Goal: Information Seeking & Learning: Learn about a topic

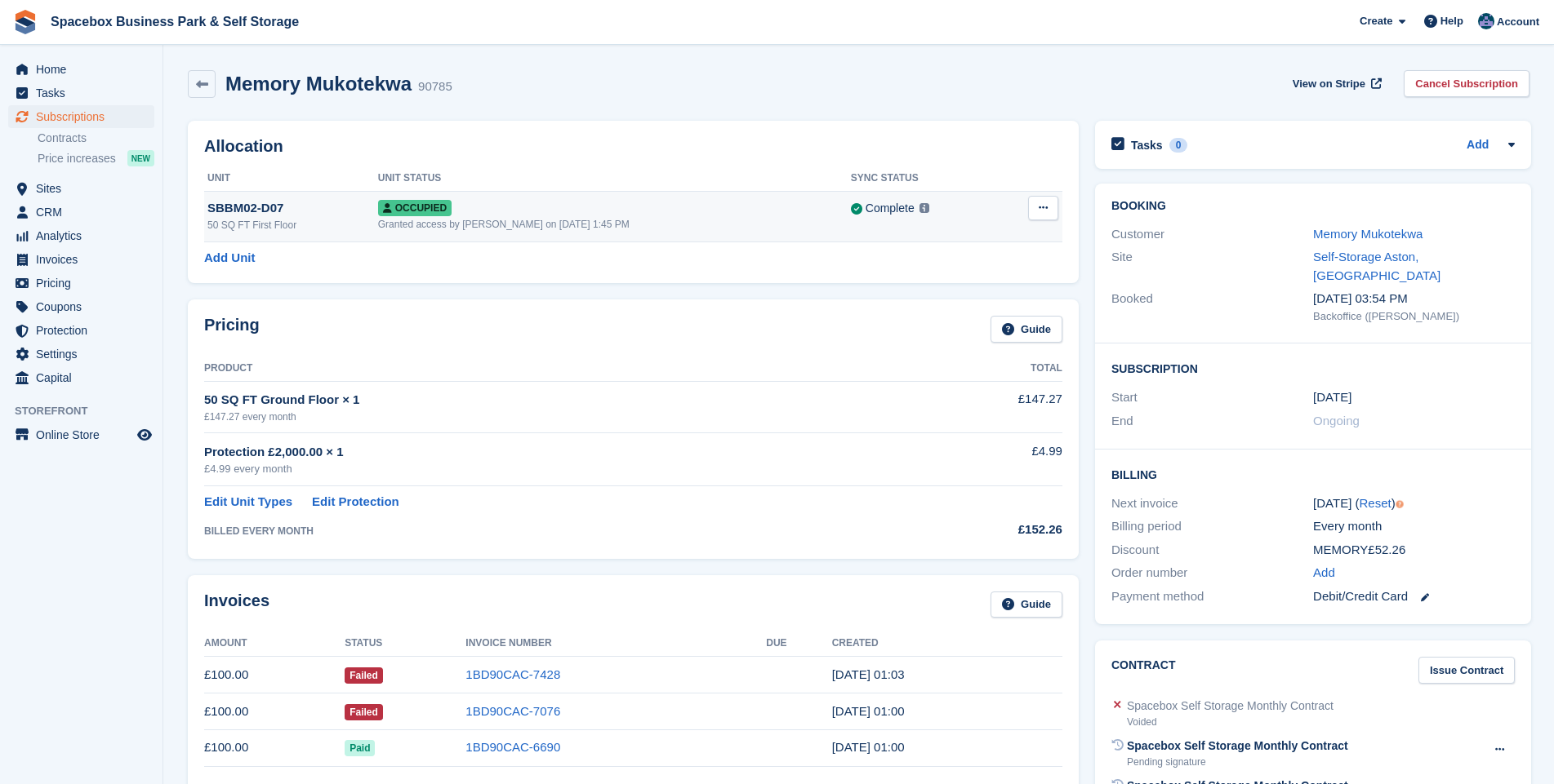
click at [1039, 213] on icon at bounding box center [1044, 207] width 9 height 10
click at [939, 245] on p "Overlock" at bounding box center [980, 240] width 142 height 22
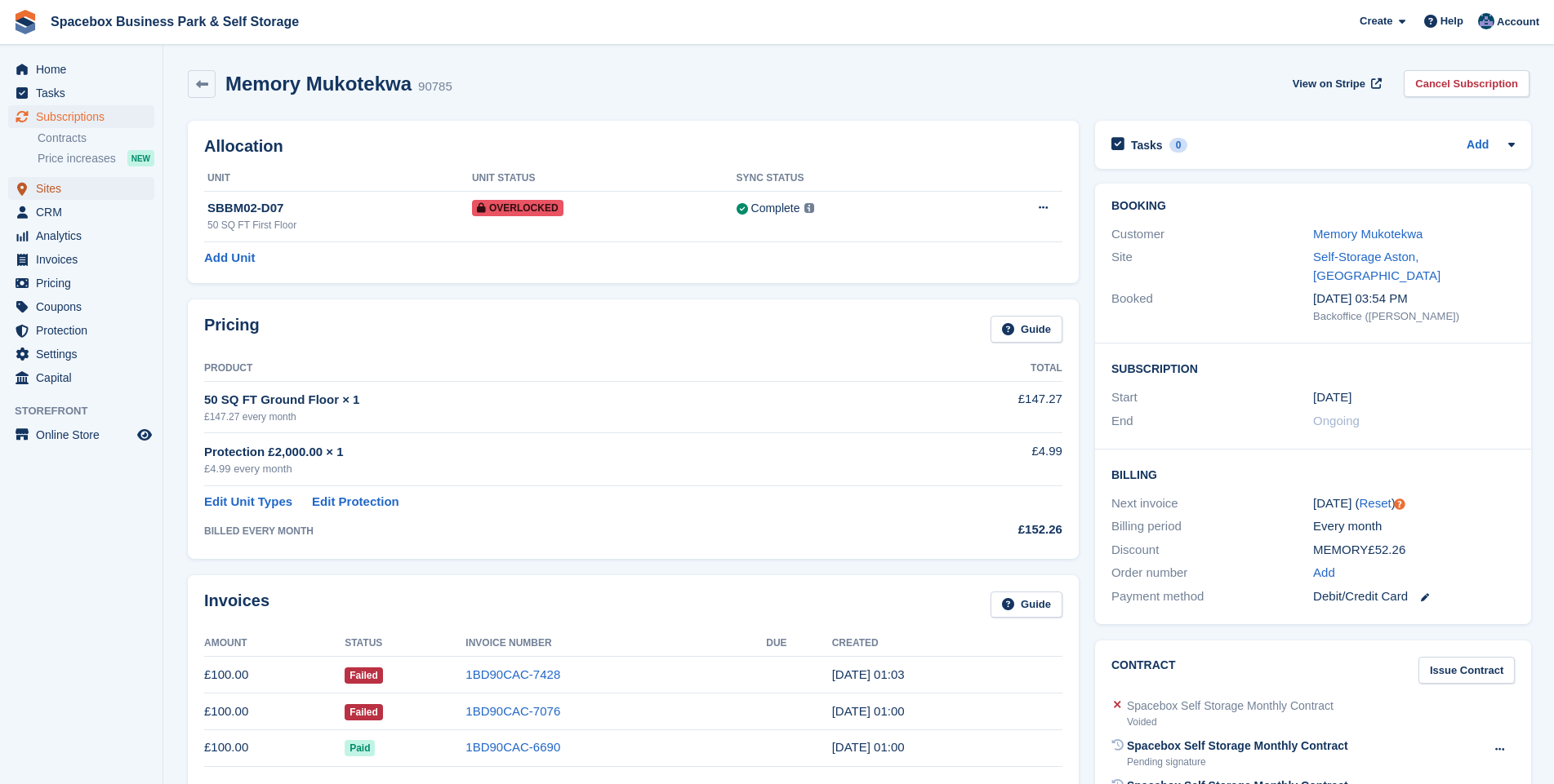
click at [57, 187] on span "Sites" at bounding box center [84, 188] width 98 height 22
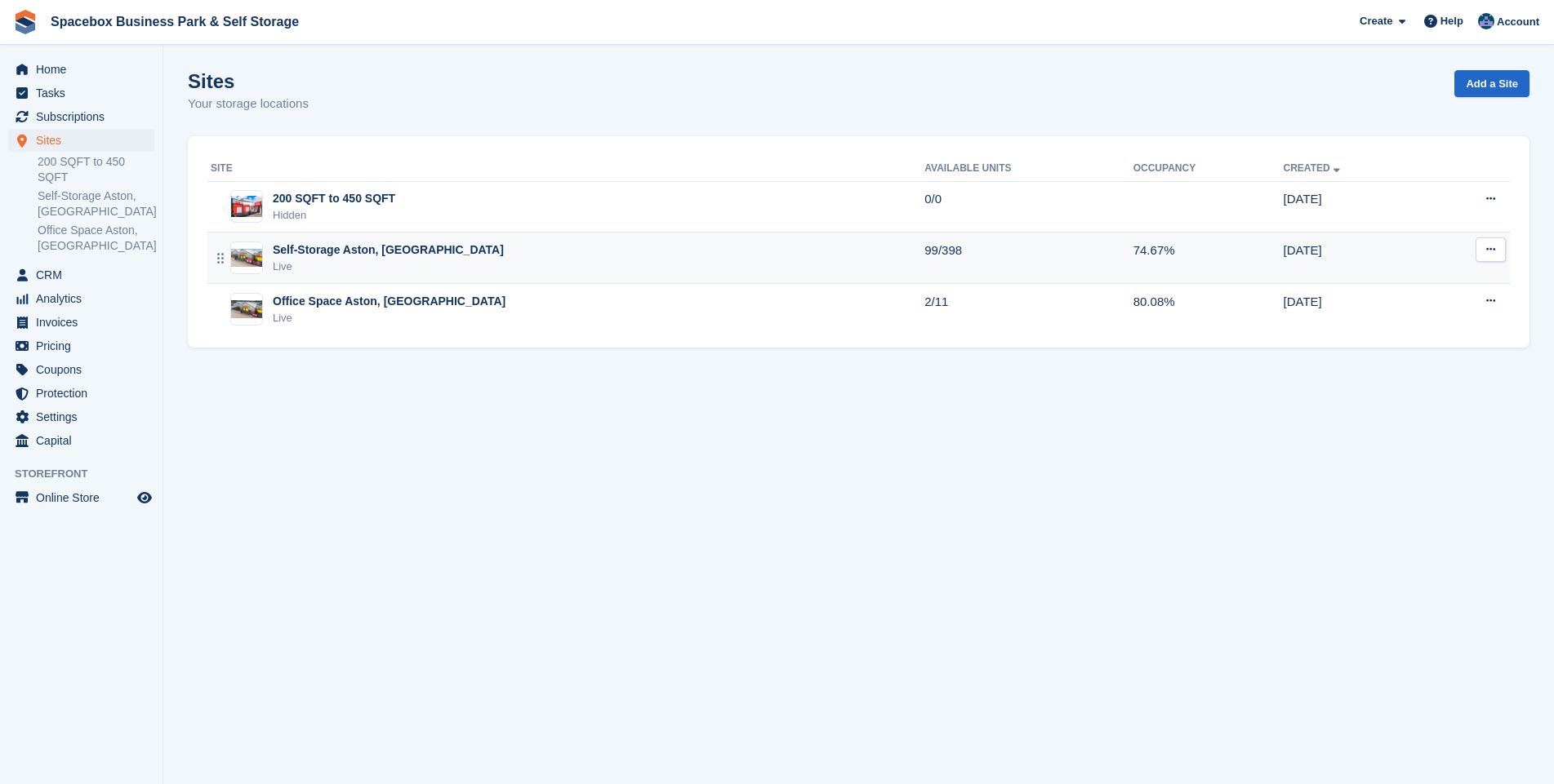
click at [327, 253] on div "Self-Storage Aston, [GEOGRAPHIC_DATA]" at bounding box center [388, 250] width 231 height 17
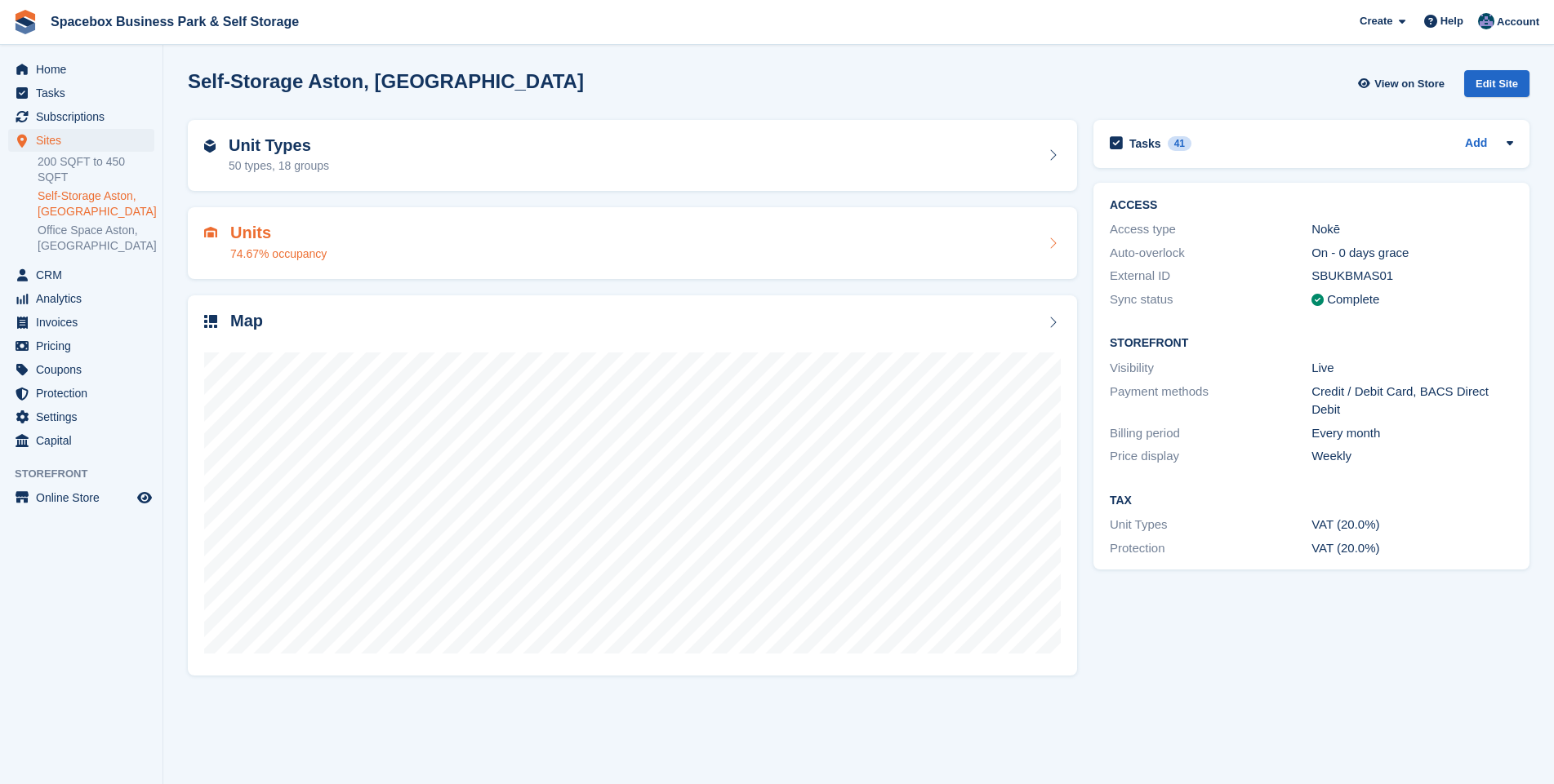
click at [246, 240] on h2 "Units" at bounding box center [278, 233] width 96 height 19
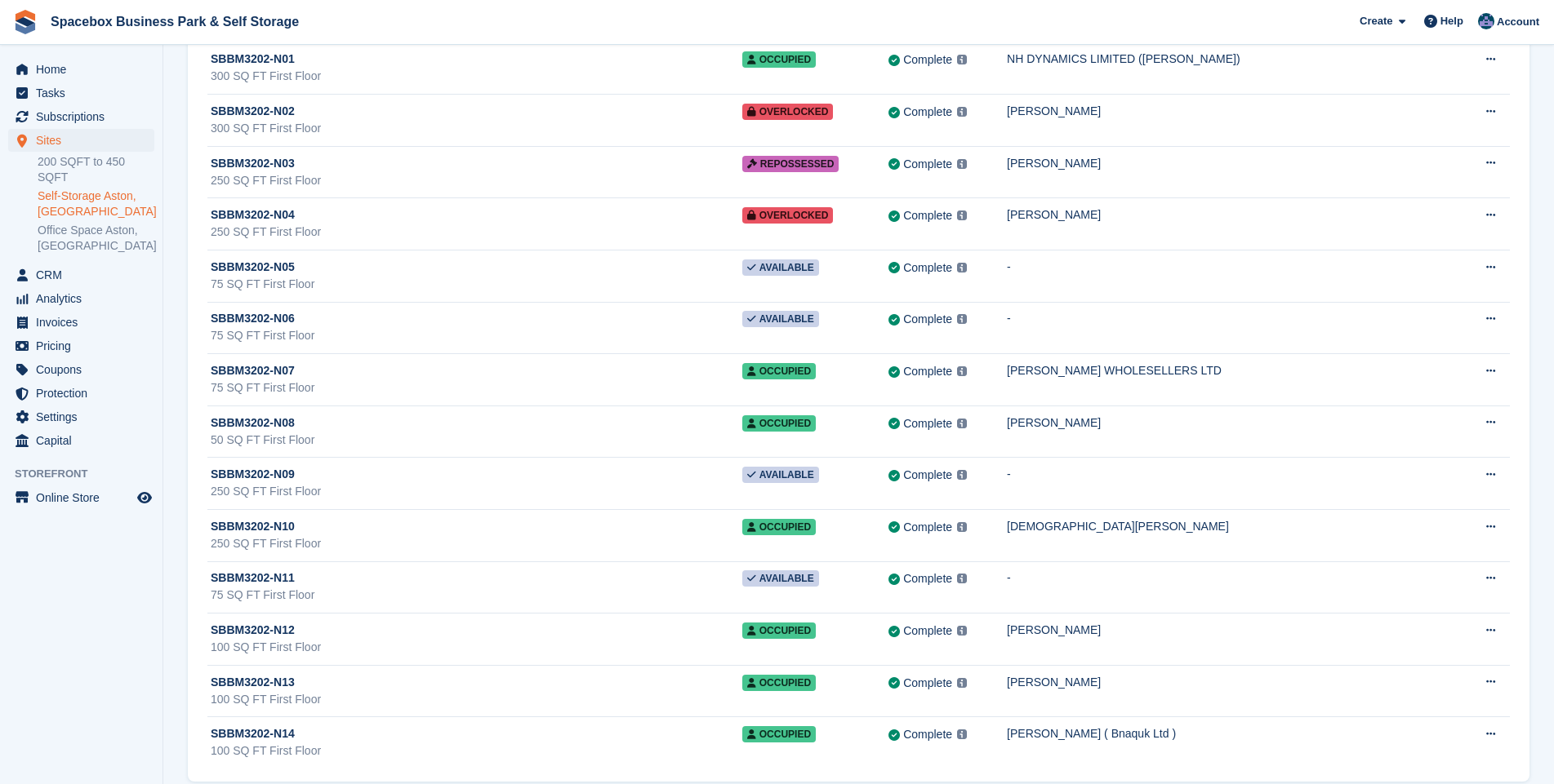
scroll to position [20117, 0]
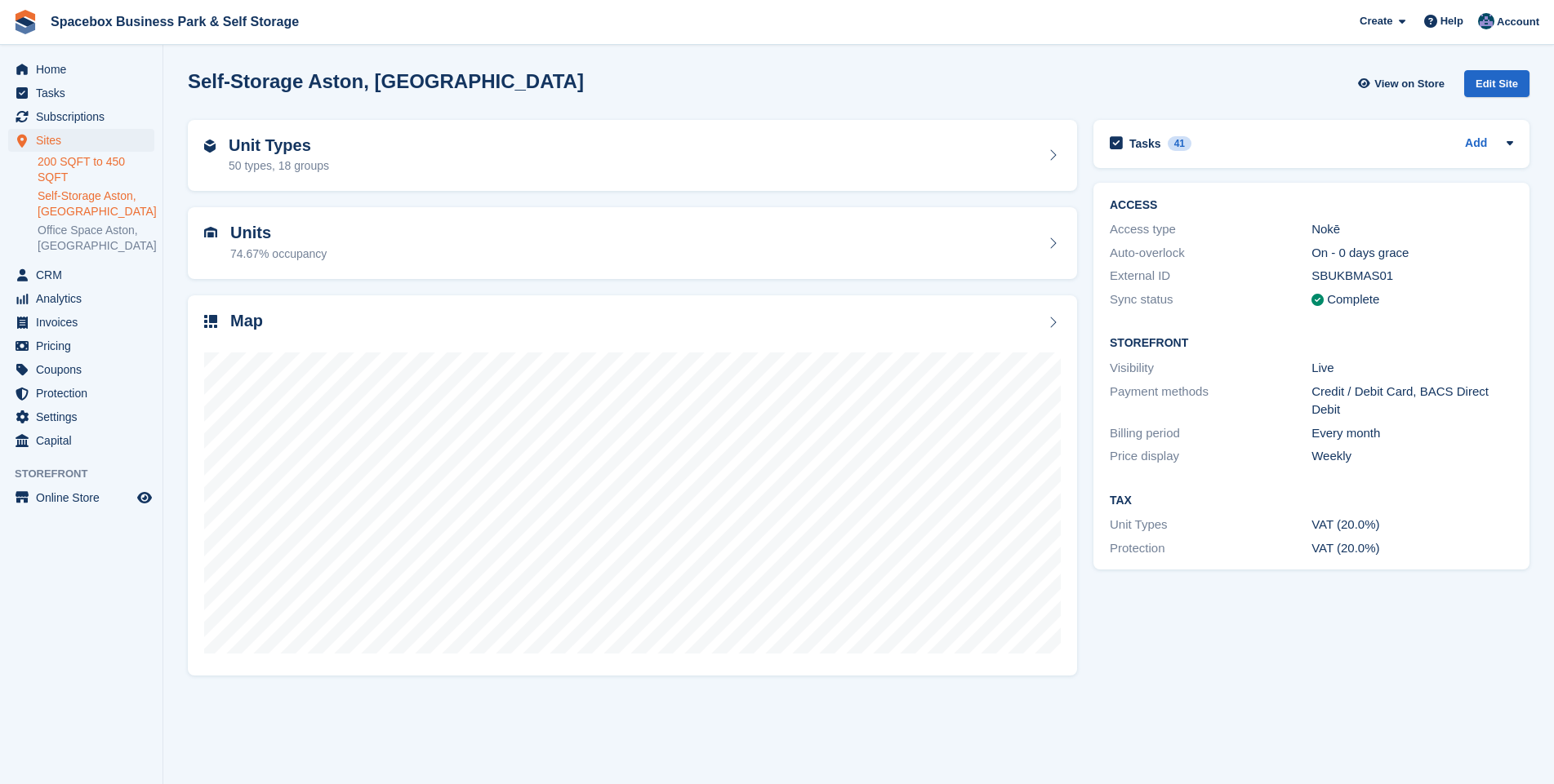
click at [74, 166] on link "200 SQFT to 450 SQFT" at bounding box center [95, 169] width 117 height 31
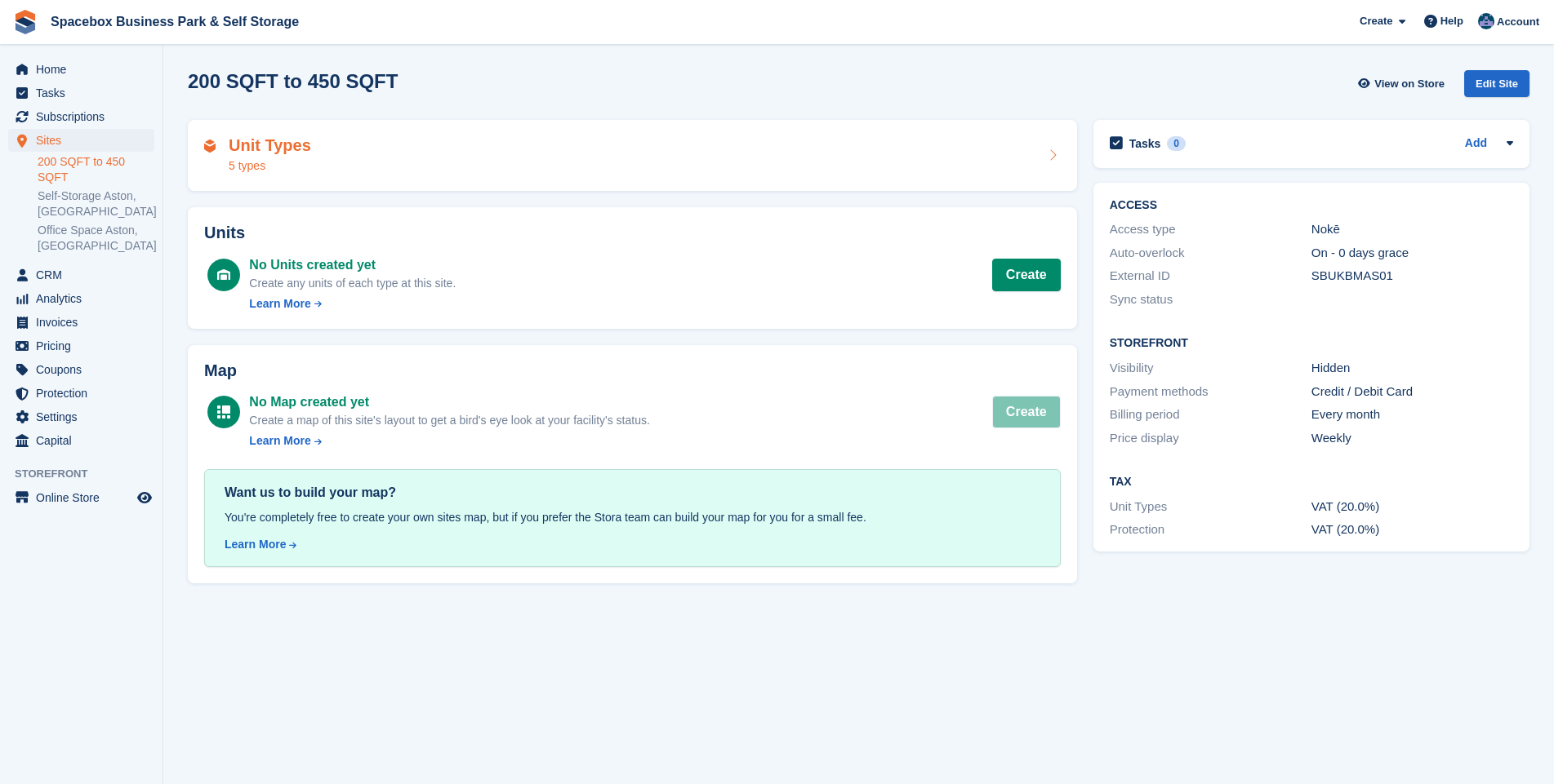
click at [248, 144] on h2 "Unit Types" at bounding box center [270, 146] width 82 height 19
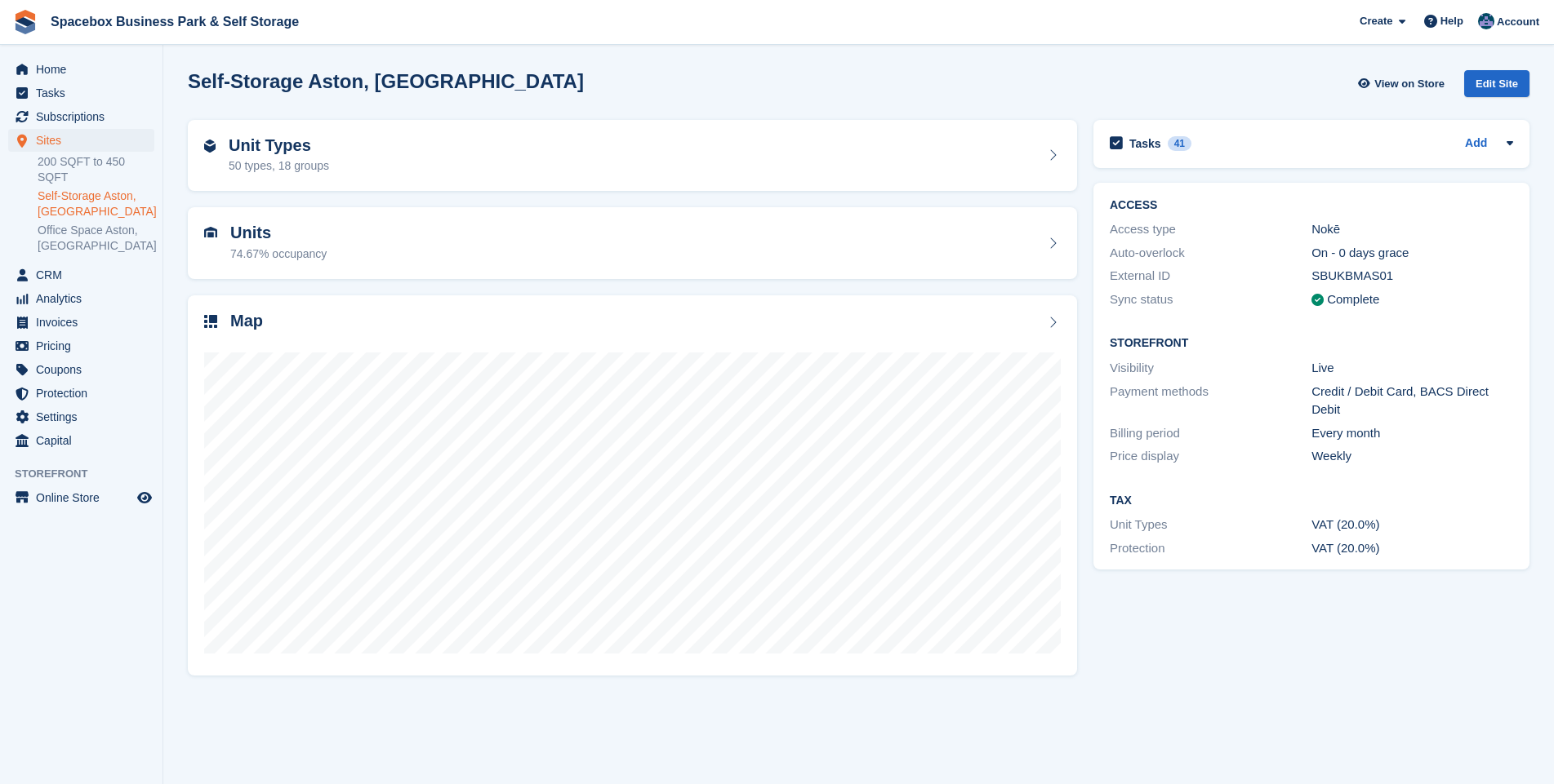
click at [69, 189] on link "Self-Storage Aston, [GEOGRAPHIC_DATA]" at bounding box center [95, 204] width 117 height 31
click at [249, 159] on div "50 types, 18 groups" at bounding box center [278, 166] width 100 height 17
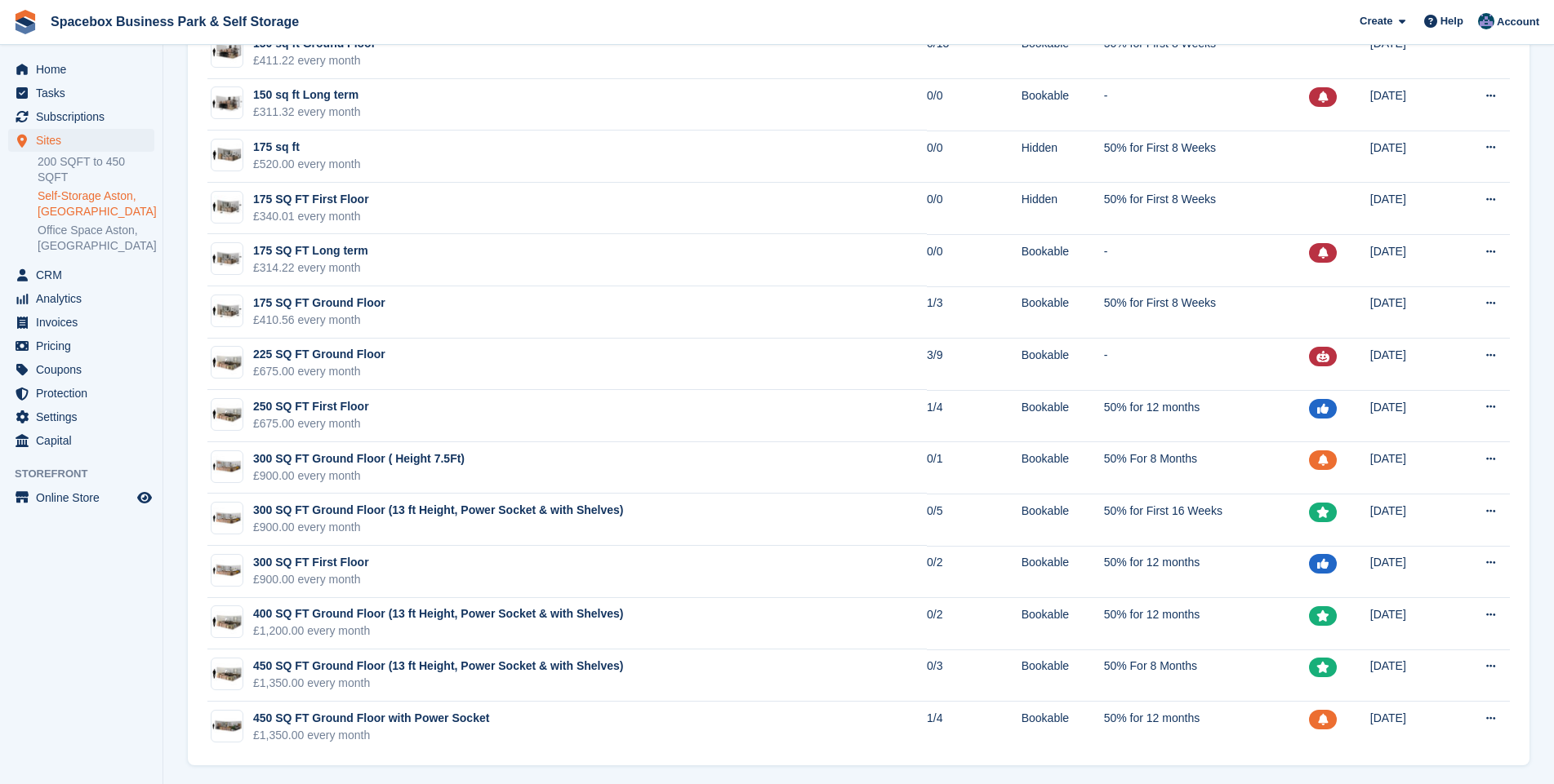
scroll to position [2118, 0]
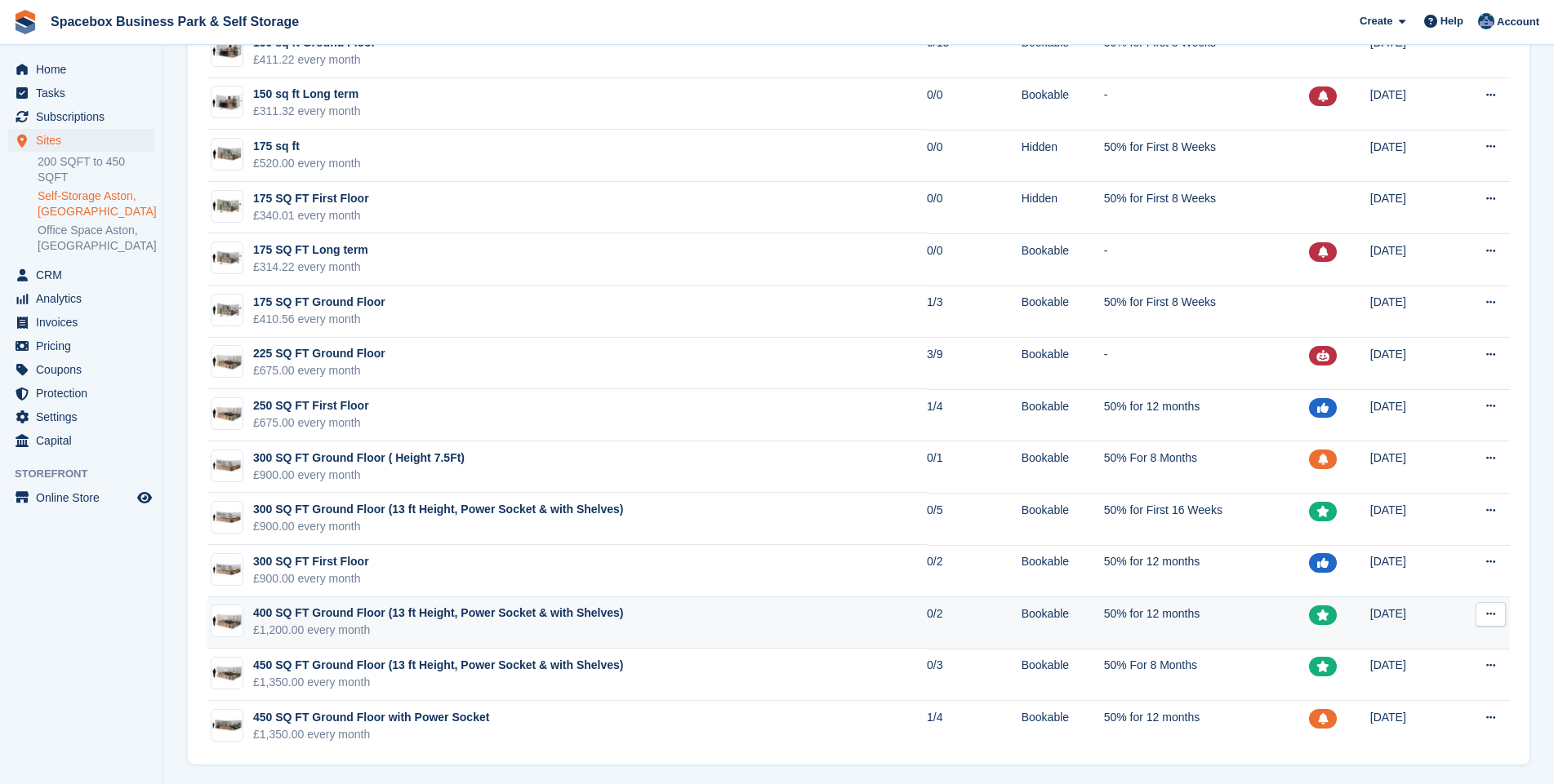
click at [424, 613] on div "400 SQ FT Ground Floor (13 ft Height, Power Socket & with Shelves)" at bounding box center [438, 613] width 371 height 17
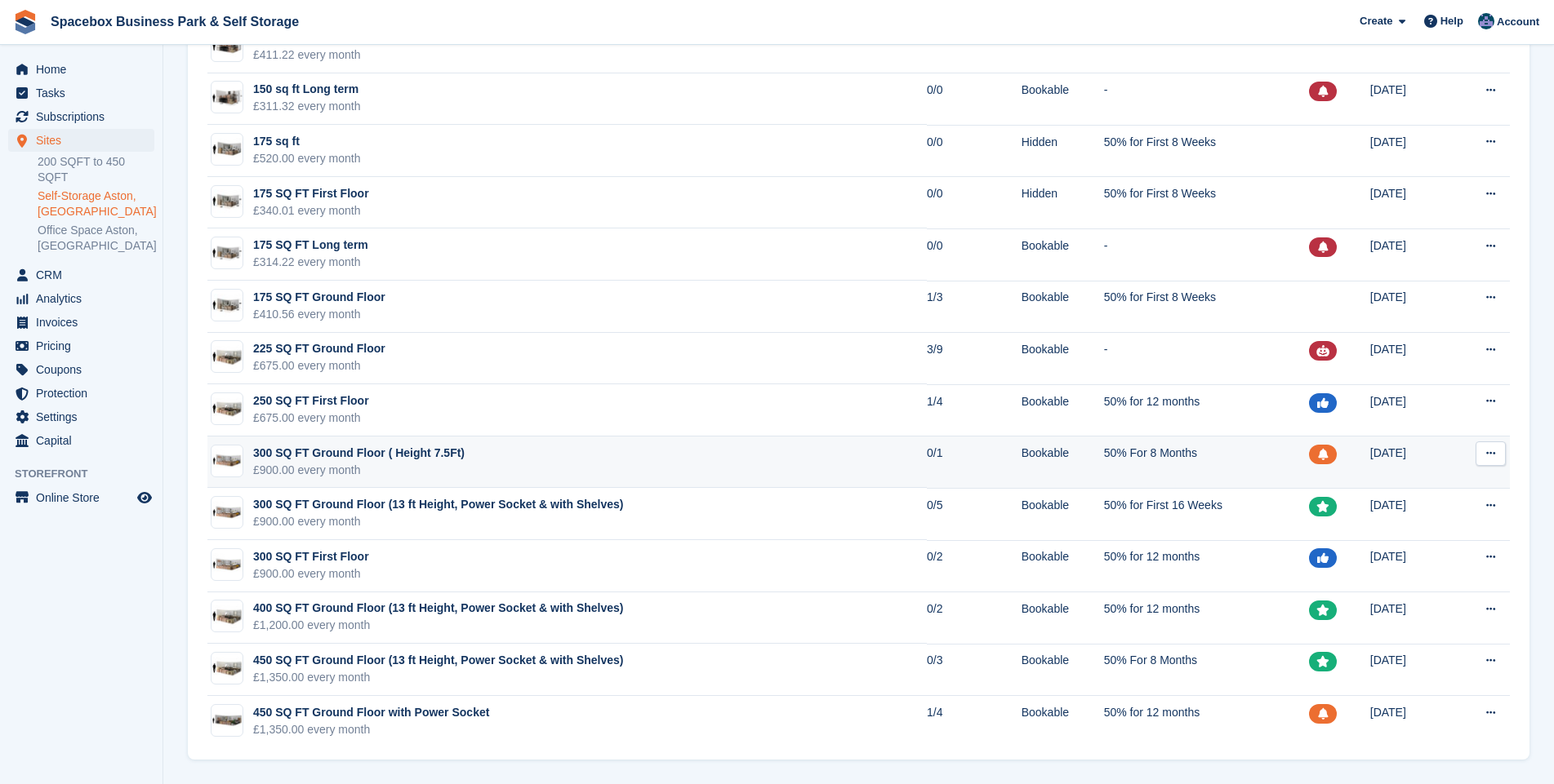
scroll to position [2123, 0]
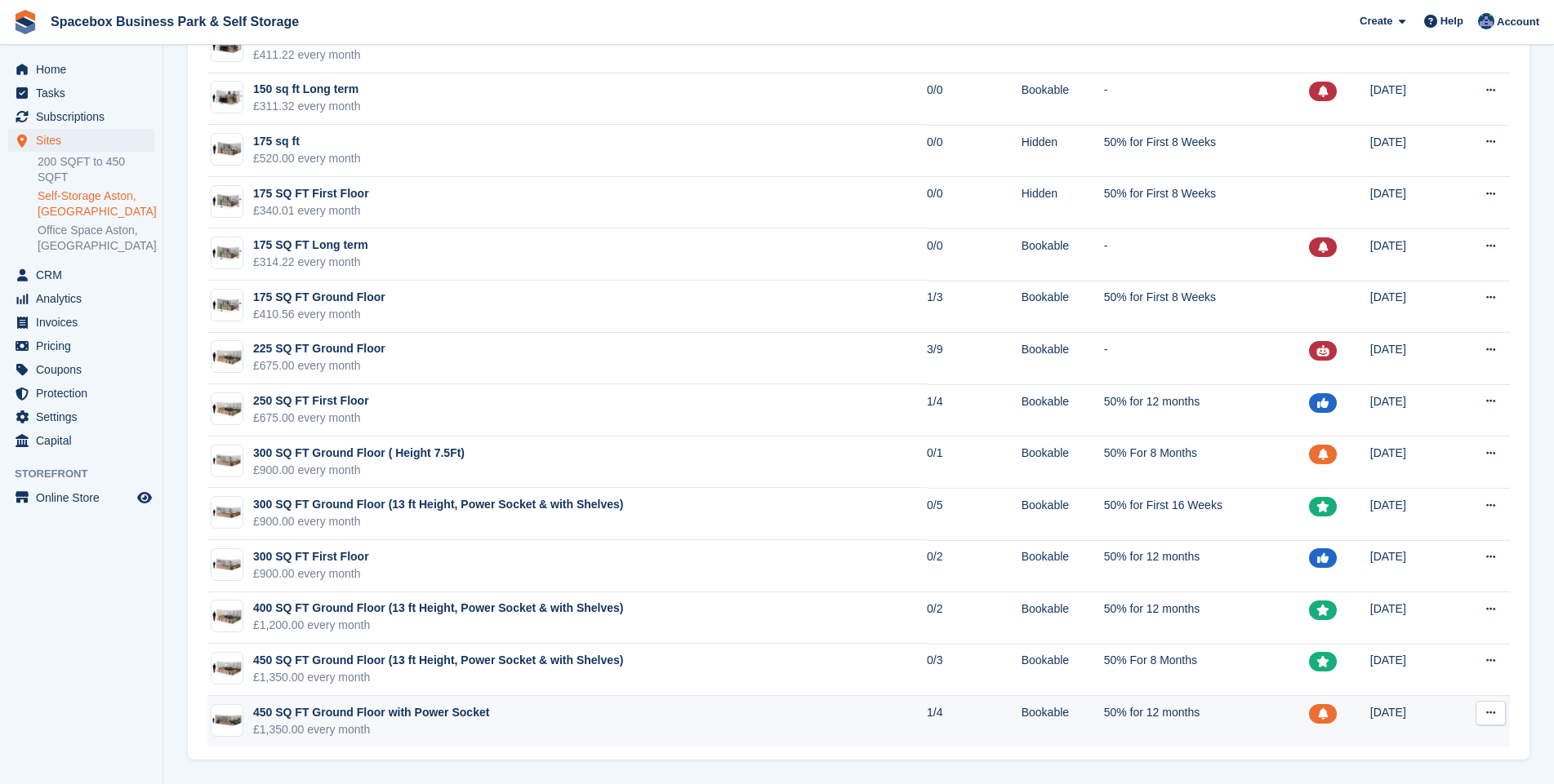
click at [367, 715] on div "450 SQ FT Ground Floor with Power Socket" at bounding box center [371, 713] width 236 height 17
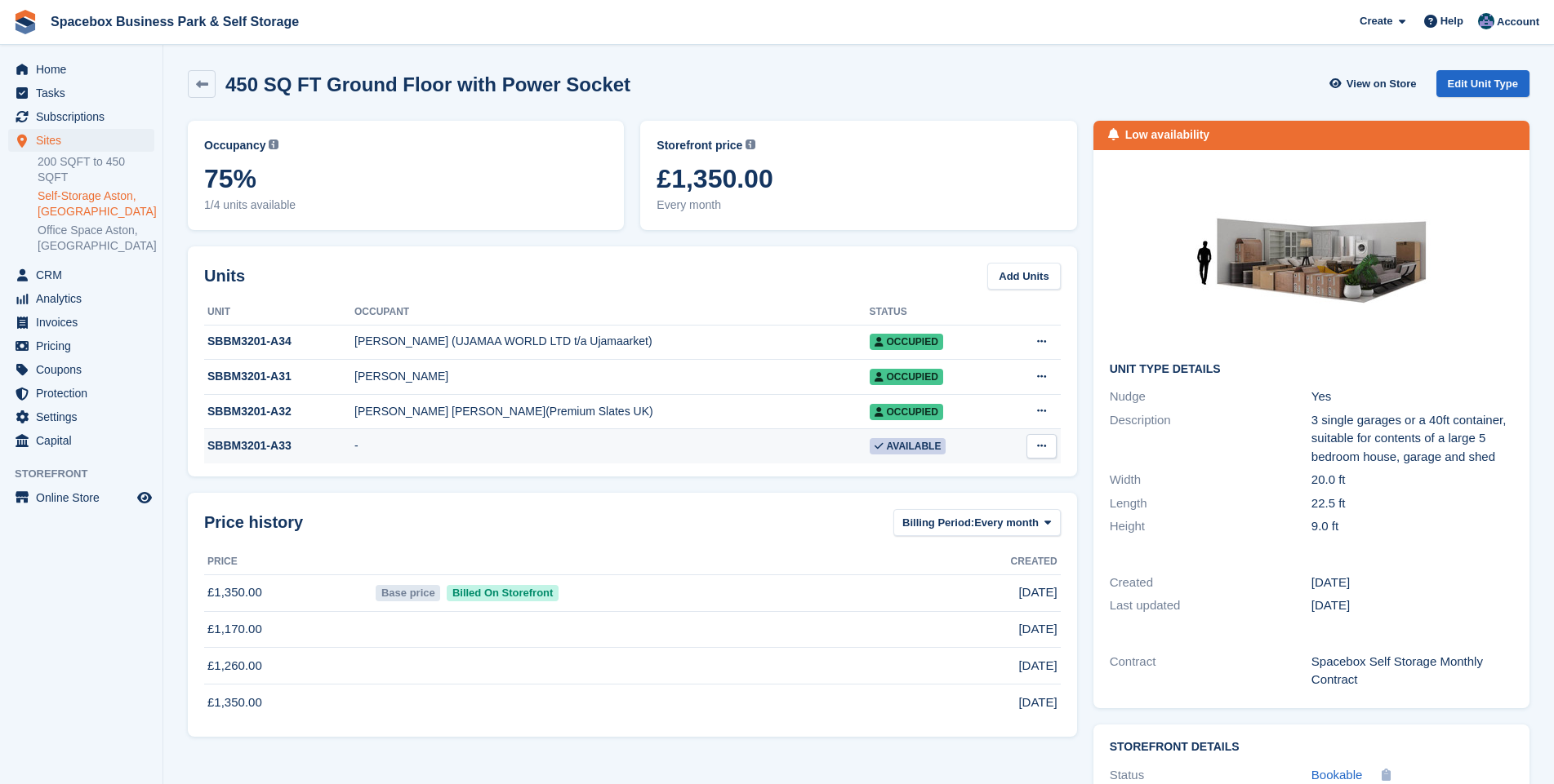
click at [292, 452] on div "SBBM3201-A33" at bounding box center [279, 446] width 151 height 17
click at [293, 447] on div "SBBM3201-A33" at bounding box center [279, 446] width 151 height 17
